Goal: Transaction & Acquisition: Download file/media

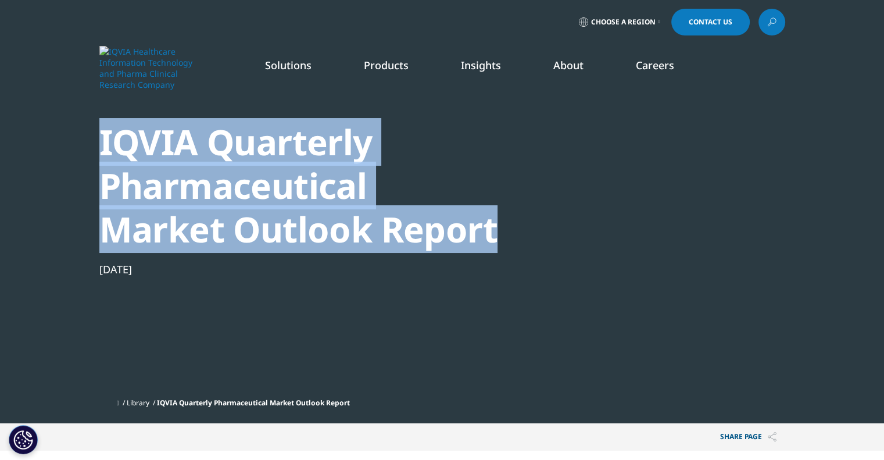
drag, startPoint x: 92, startPoint y: 142, endPoint x: 498, endPoint y: 228, distance: 414.1
click at [498, 228] on section "IQVIA Quarterly Pharmaceutical Market Outlook Report Nov 17, 2024 Library IQVIA…" at bounding box center [442, 211] width 884 height 423
copy div "IQVIA Quarterly Pharmaceutical Market Outlook Report"
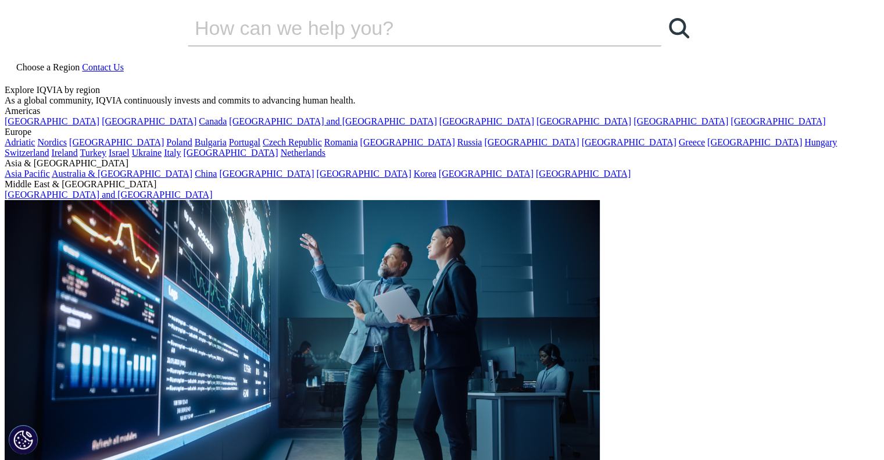
scroll to position [195, 686]
drag, startPoint x: 103, startPoint y: 144, endPoint x: 500, endPoint y: 231, distance: 407.0
copy div "IQVIA Quarterly Pharmaceutical Market Outlook Report"
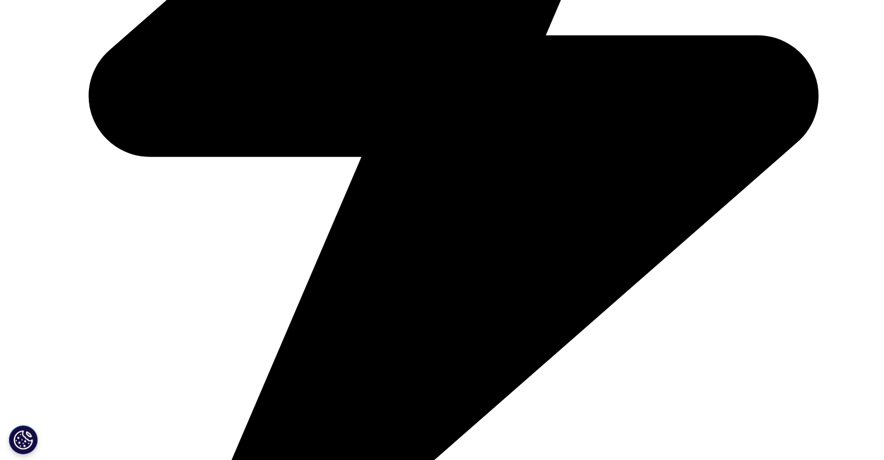
scroll to position [0, 0]
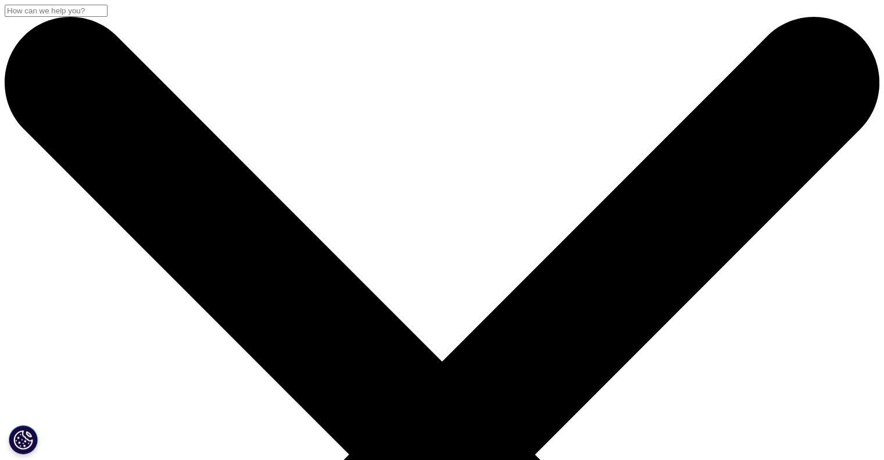
click at [108, 17] on input "Search" at bounding box center [56, 11] width 103 height 12
paste input "Quarterly Pharmaceutical Market Outlook Report"
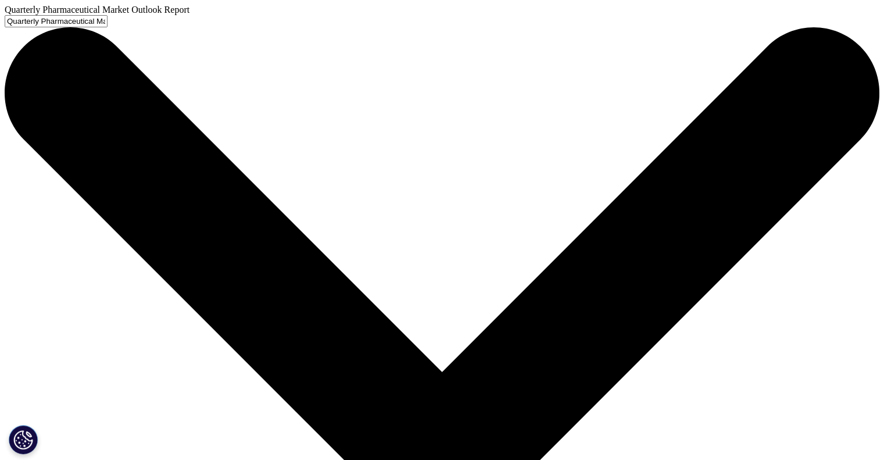
type input "Quarterly Pharmaceutical Market Outlook Report"
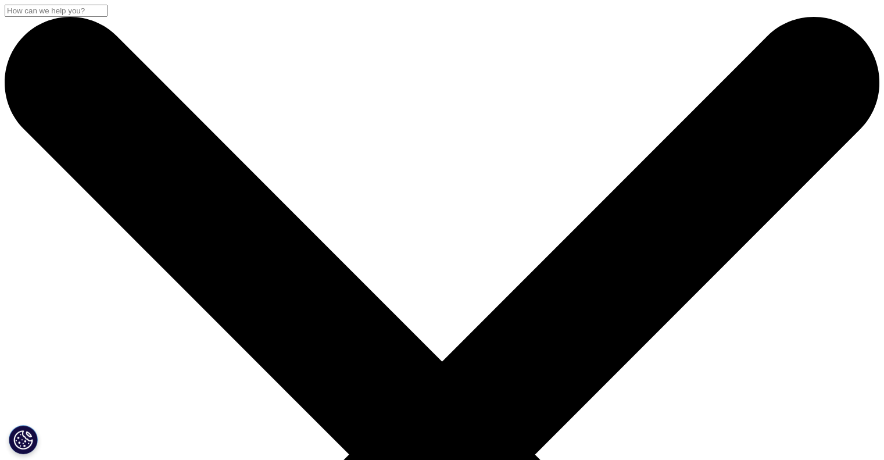
scroll to position [174, 0]
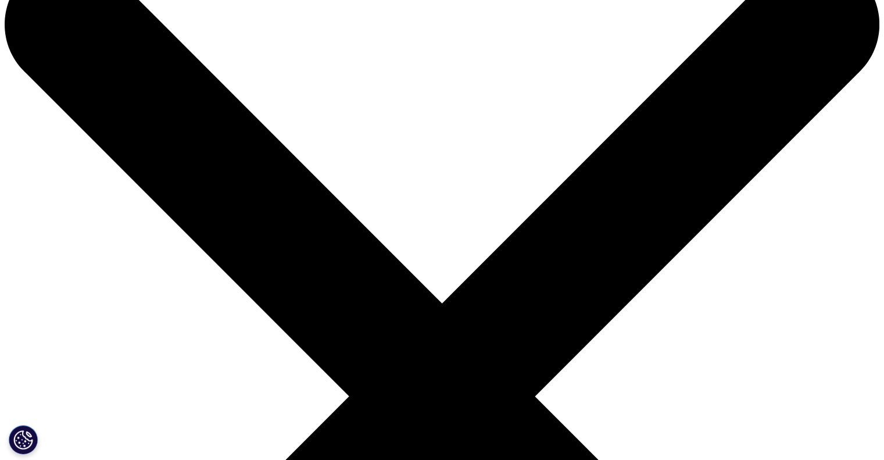
scroll to position [0, 0]
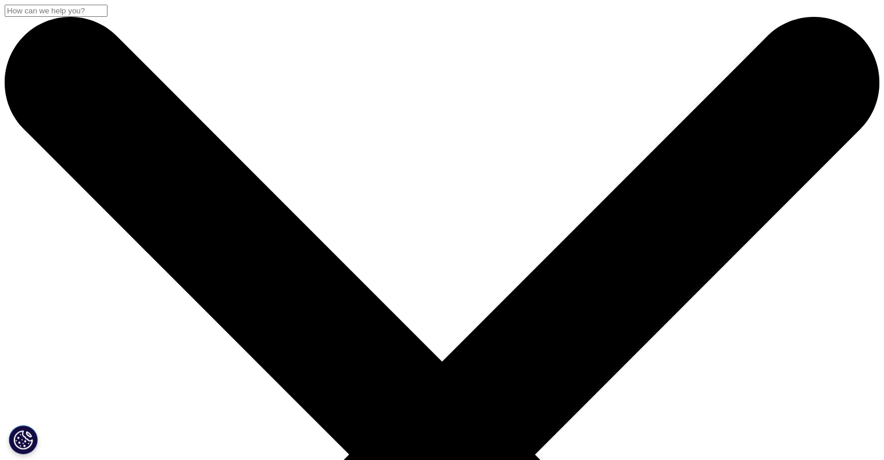
scroll to position [291, 0]
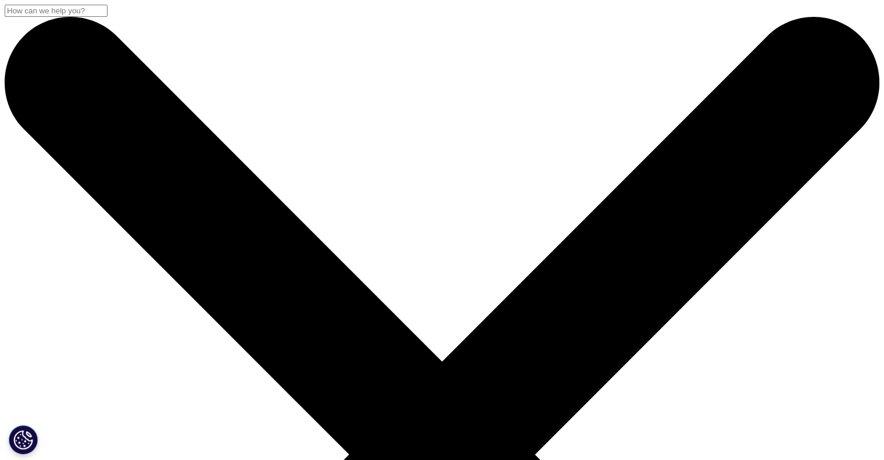
drag, startPoint x: 213, startPoint y: 138, endPoint x: 496, endPoint y: 228, distance: 297.3
copy div "Quarterly Pharmaceutical Market Outlook Report"
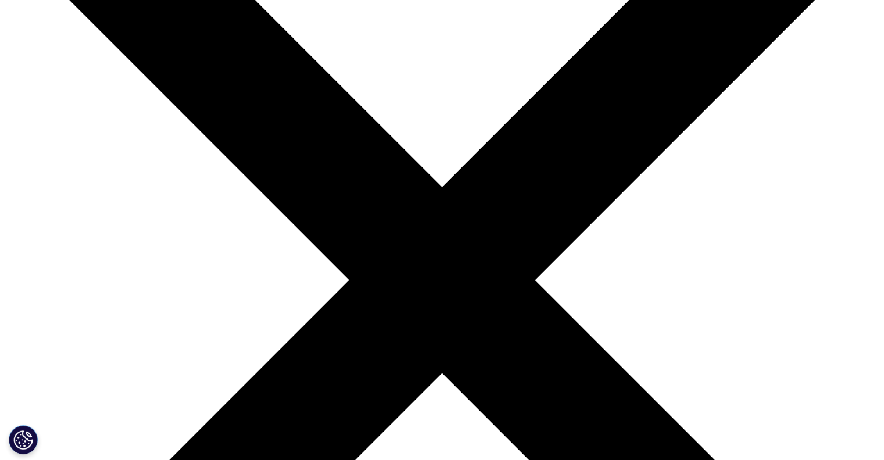
scroll to position [233, 0]
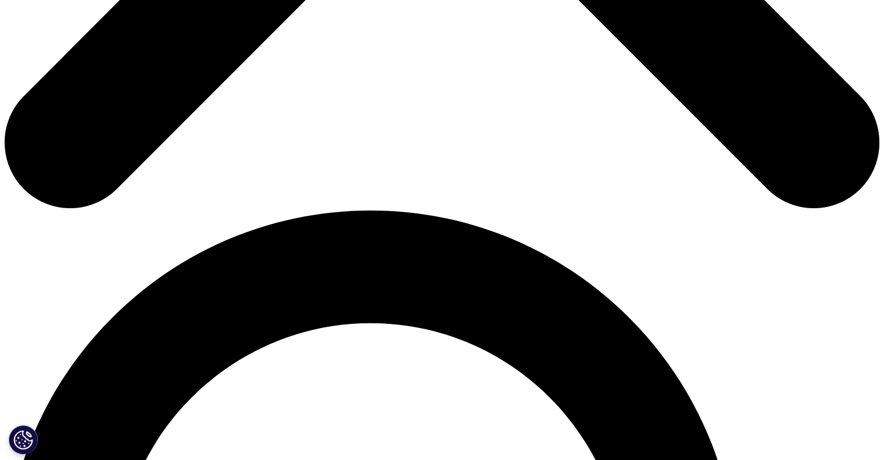
scroll to position [693, 0]
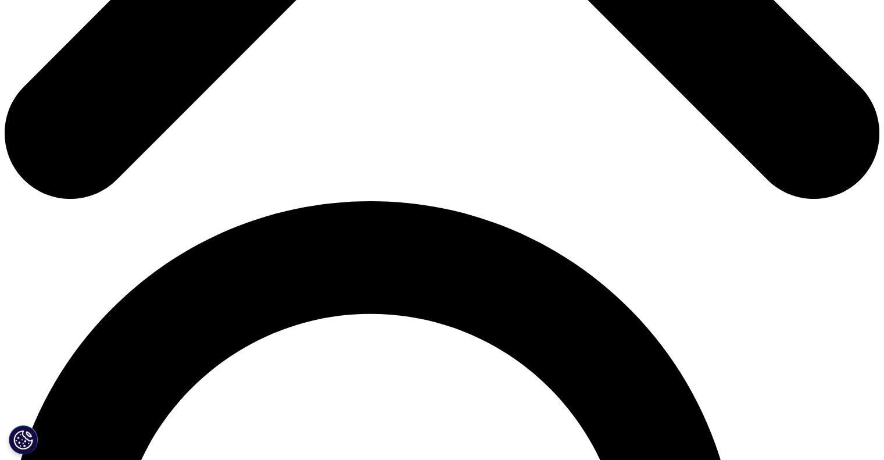
scroll to position [635, 0]
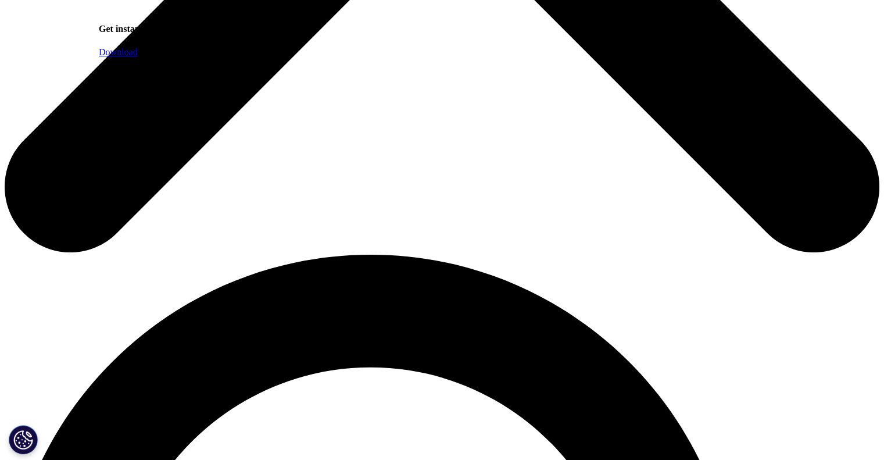
scroll to position [698, 0]
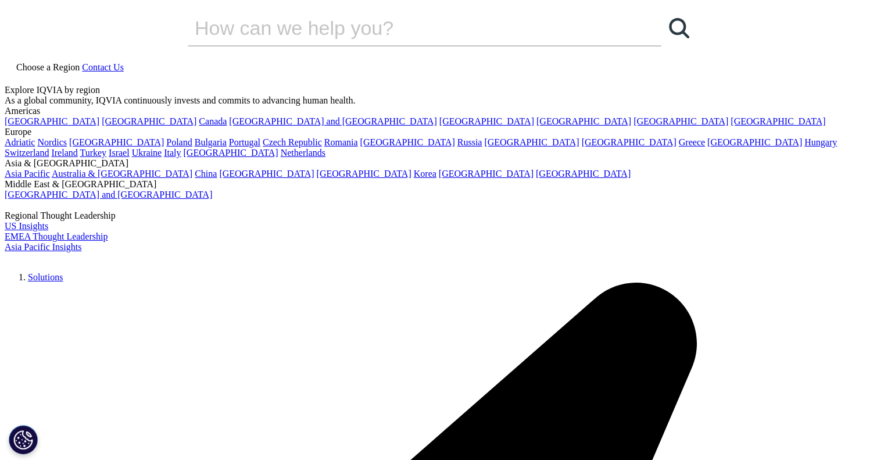
drag, startPoint x: 137, startPoint y: 280, endPoint x: 338, endPoint y: 297, distance: 202.4
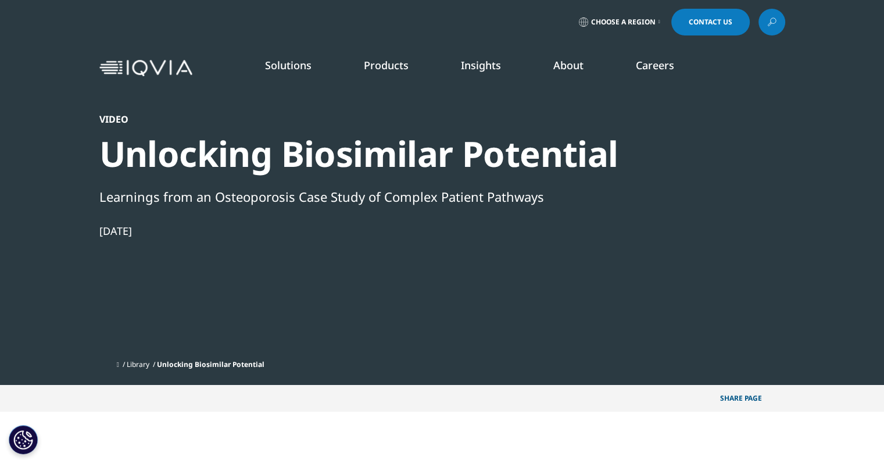
click at [338, 297] on div "Video Unlocking Biosimilar Potential Learnings from an Osteoporosis Case Study …" at bounding box center [410, 233] width 623 height 241
click at [353, 301] on div "Video Unlocking Biosimilar Potential Learnings from an Osteoporosis Case Study …" at bounding box center [410, 233] width 623 height 241
drag, startPoint x: 284, startPoint y: 266, endPoint x: 223, endPoint y: 265, distance: 60.5
click at [222, 264] on div "Video Unlocking Biosimilar Potential Learnings from an Osteoporosis Case Study …" at bounding box center [410, 233] width 623 height 241
click at [223, 265] on div "Video Unlocking Biosimilar Potential Learnings from an Osteoporosis Case Study …" at bounding box center [410, 233] width 623 height 241
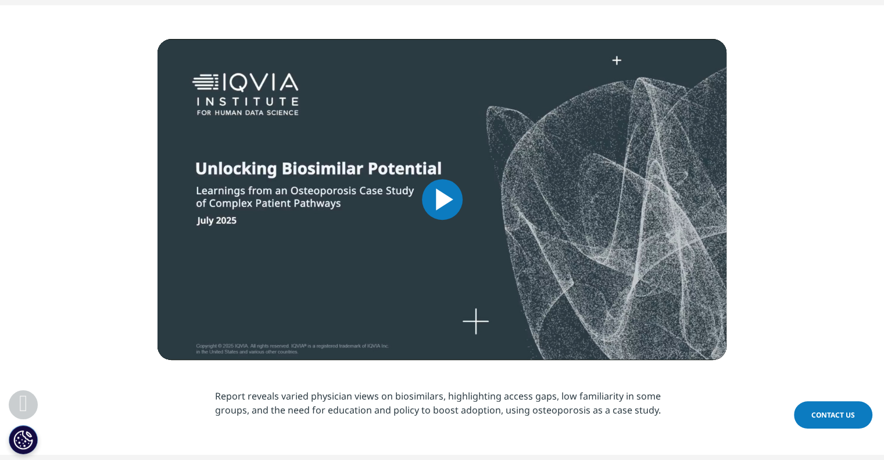
scroll to position [756, 0]
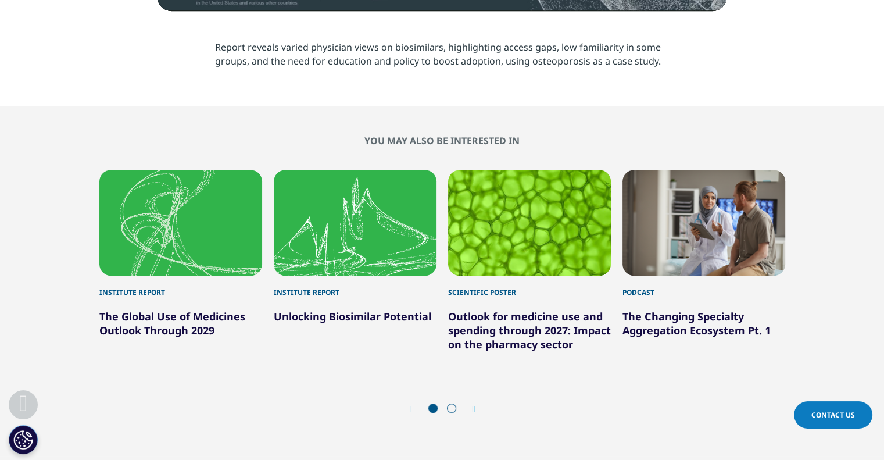
click at [358, 317] on link "Unlocking Biosimilar Potential" at bounding box center [353, 316] width 158 height 14
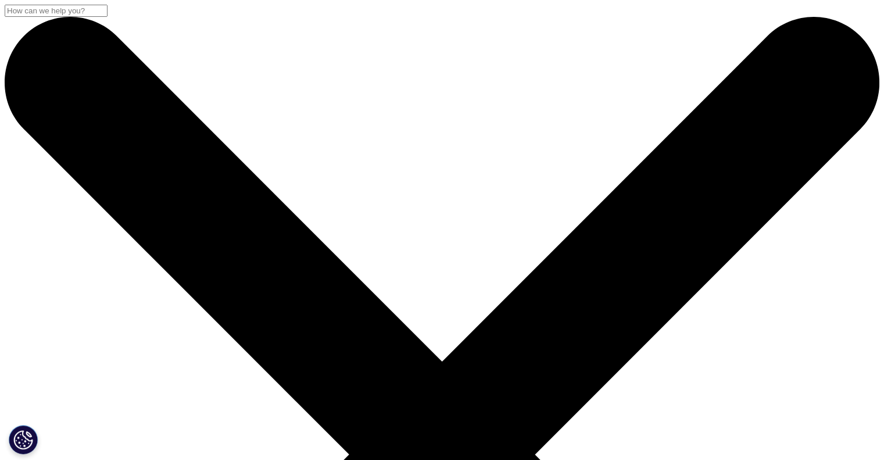
scroll to position [349, 0]
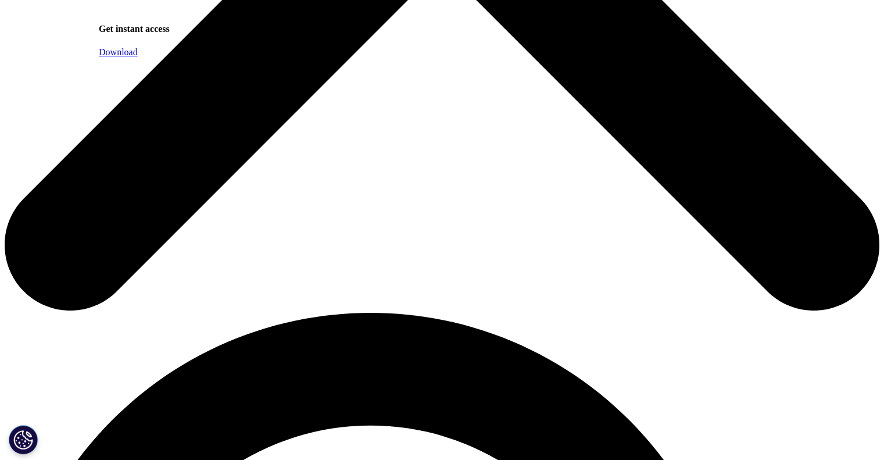
scroll to position [639, 0]
